Goal: Information Seeking & Learning: Learn about a topic

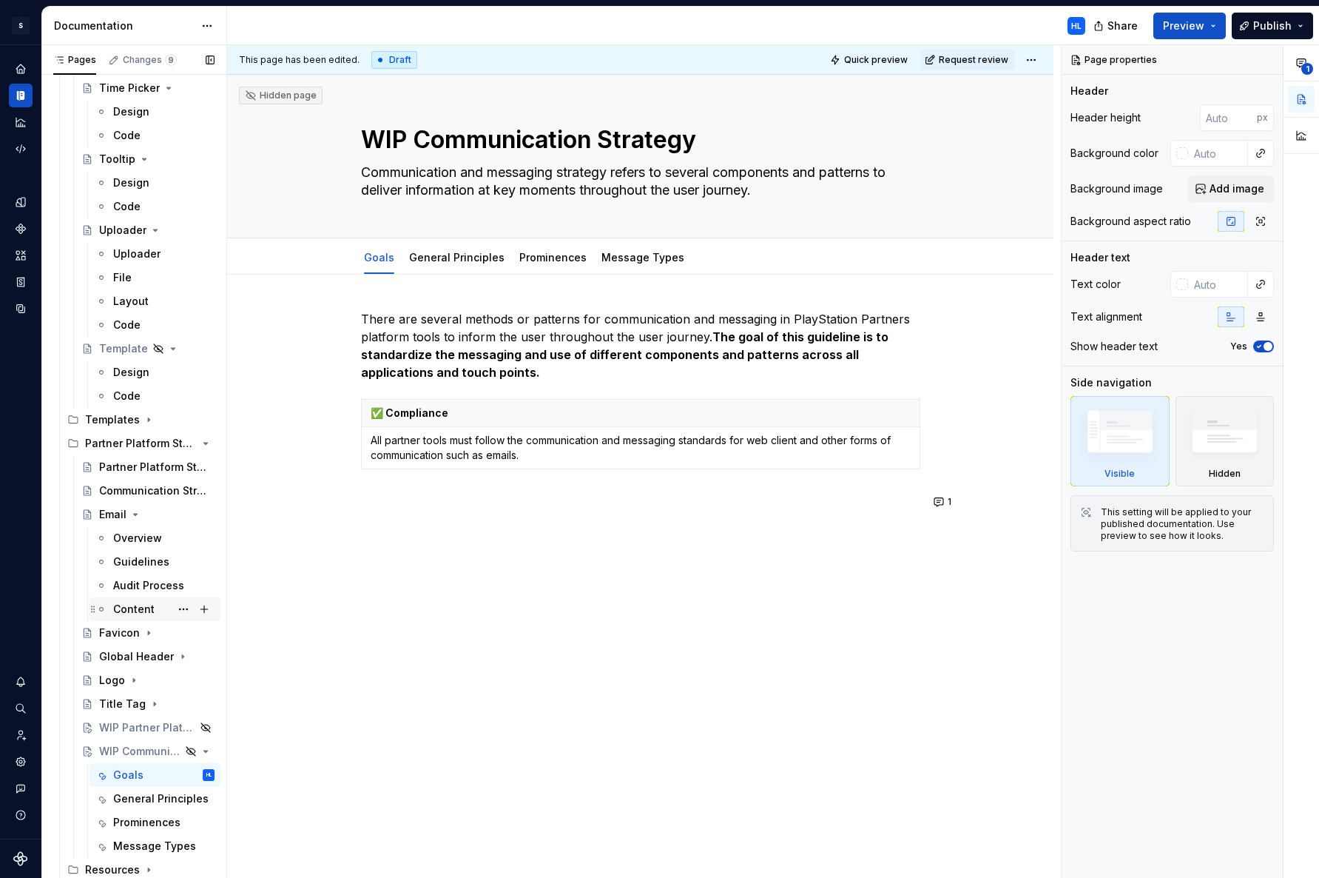
scroll to position [2730, 0]
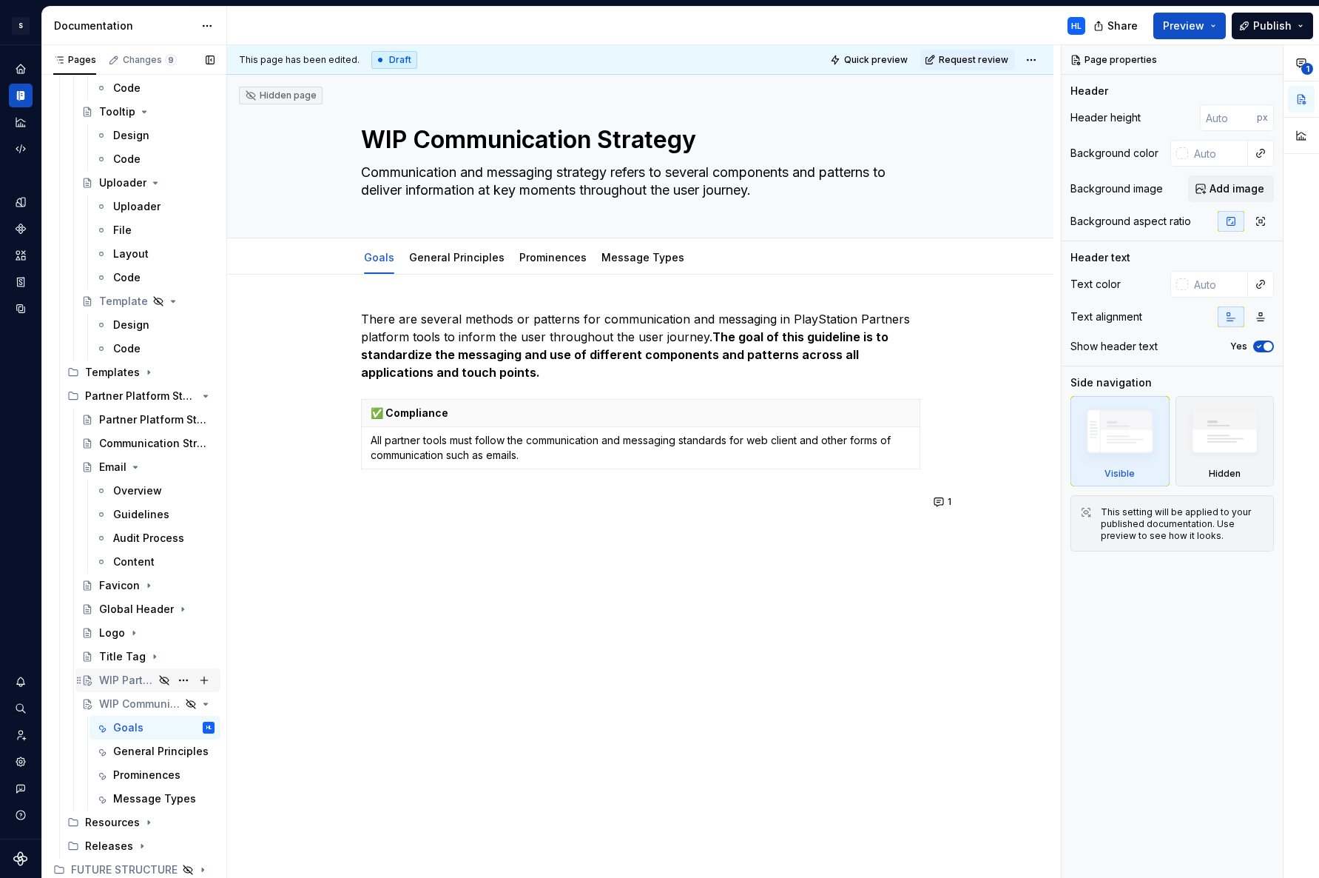
click at [132, 683] on div "WIP Partner Platform Standards" at bounding box center [126, 680] width 55 height 15
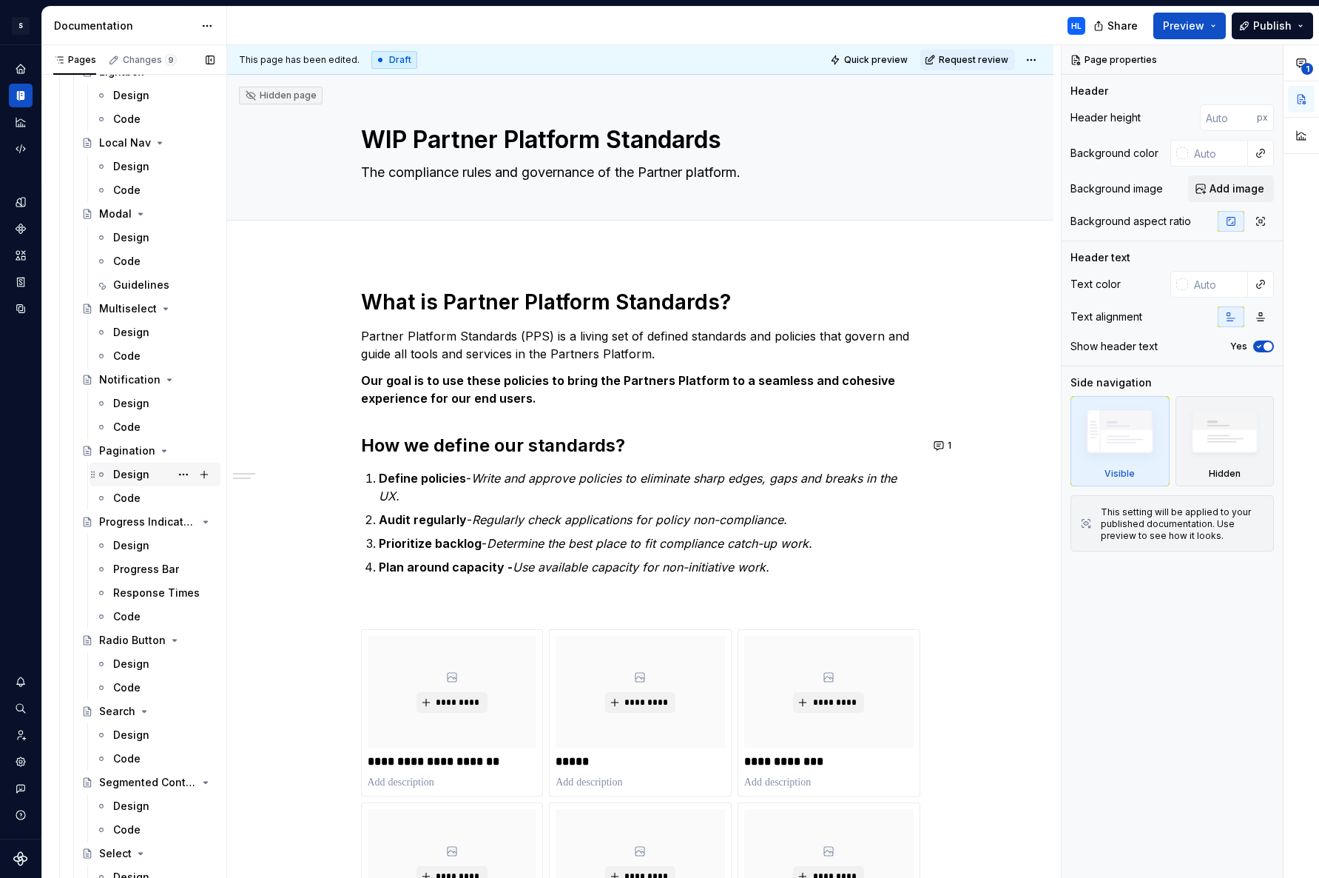
scroll to position [892, 0]
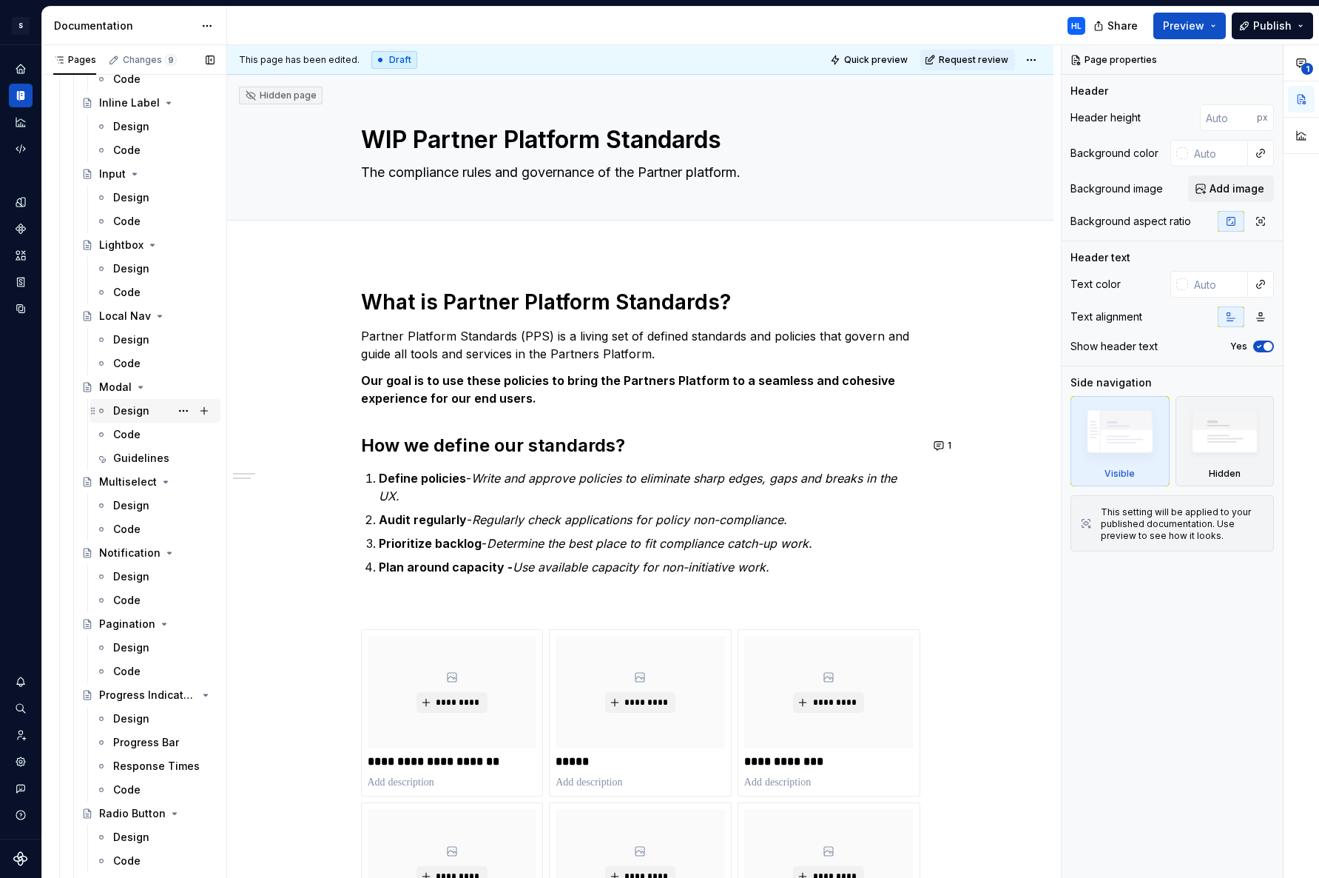
click at [138, 414] on div "Design" at bounding box center [131, 410] width 36 height 15
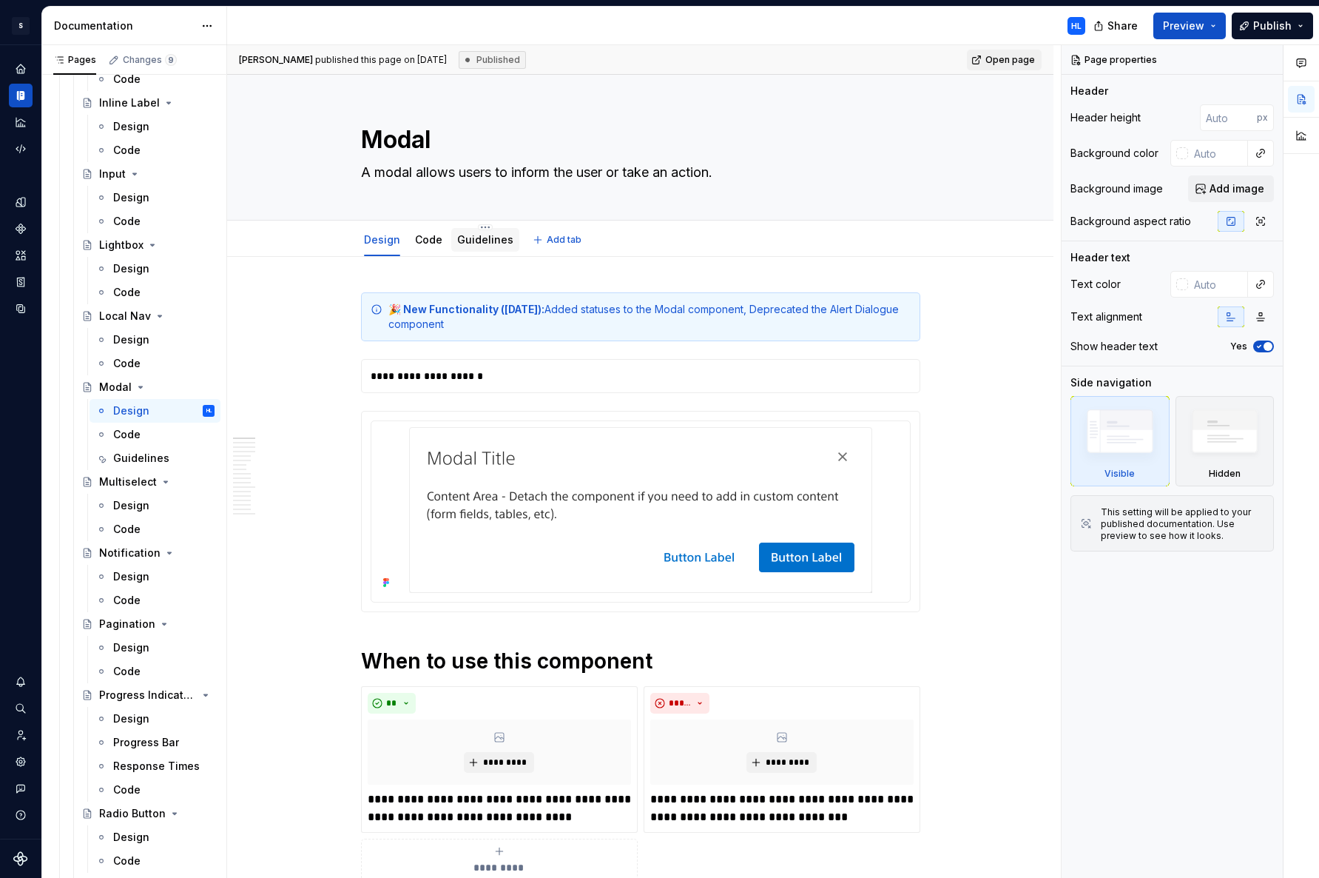
click at [491, 243] on link "Guidelines" at bounding box center [485, 239] width 56 height 13
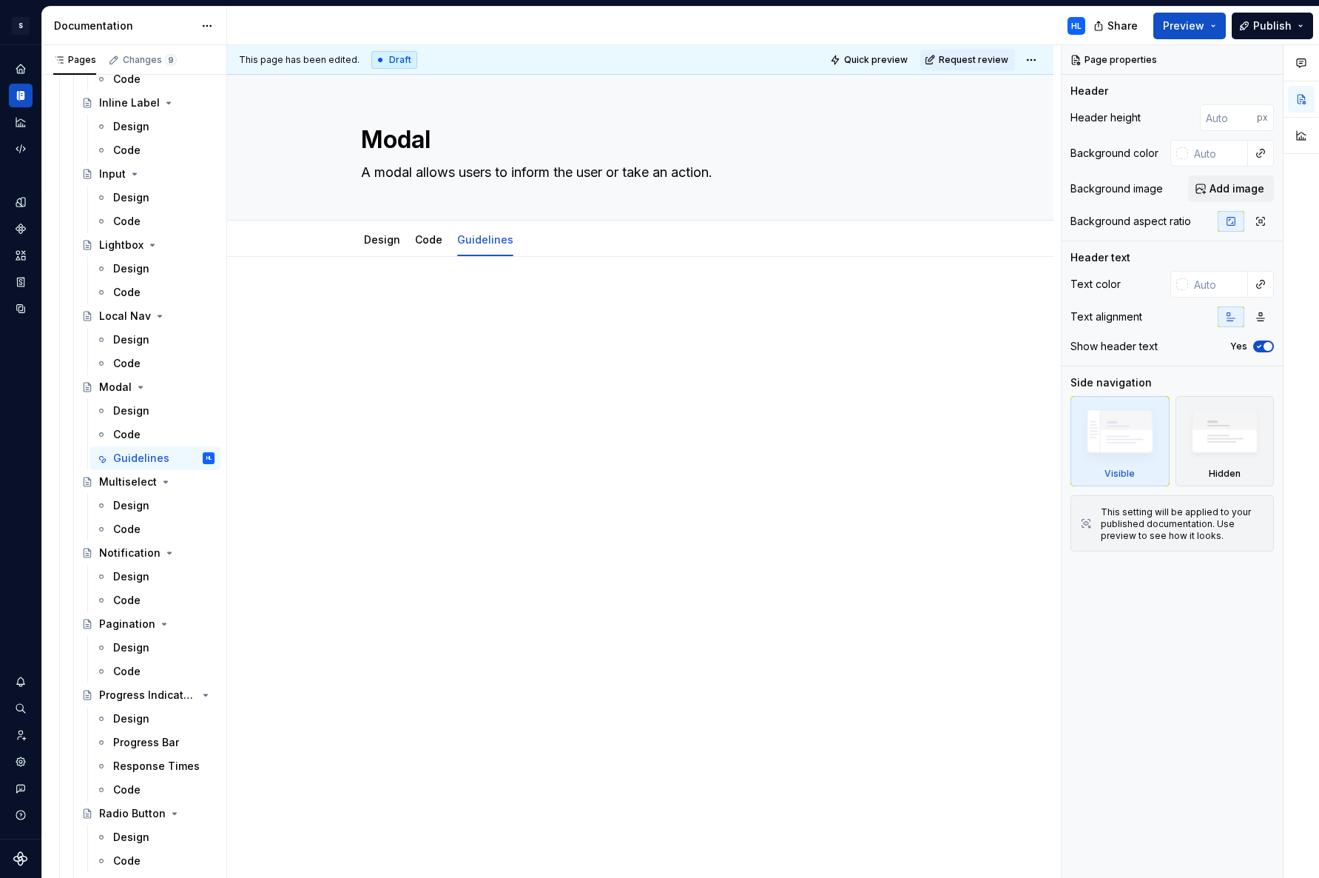
type textarea "*"
